Goal: Transaction & Acquisition: Purchase product/service

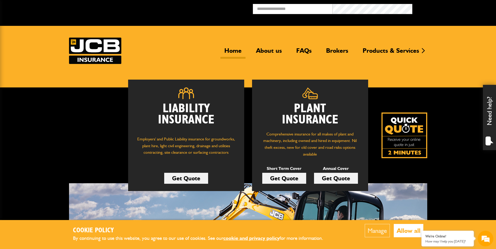
click at [278, 181] on link "Get Quote" at bounding box center [284, 178] width 44 height 11
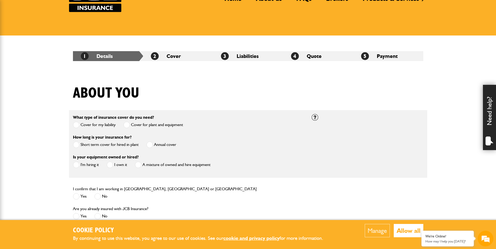
scroll to position [52, 0]
click at [92, 147] on label "Short term cover for hired in plant" at bounding box center [106, 144] width 66 height 7
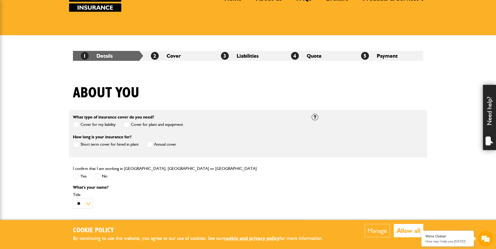
click at [77, 177] on span at bounding box center [76, 176] width 7 height 7
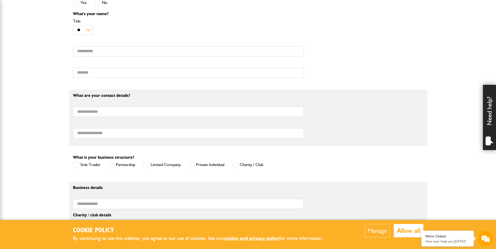
scroll to position [183, 0]
